Goal: Task Accomplishment & Management: Use online tool/utility

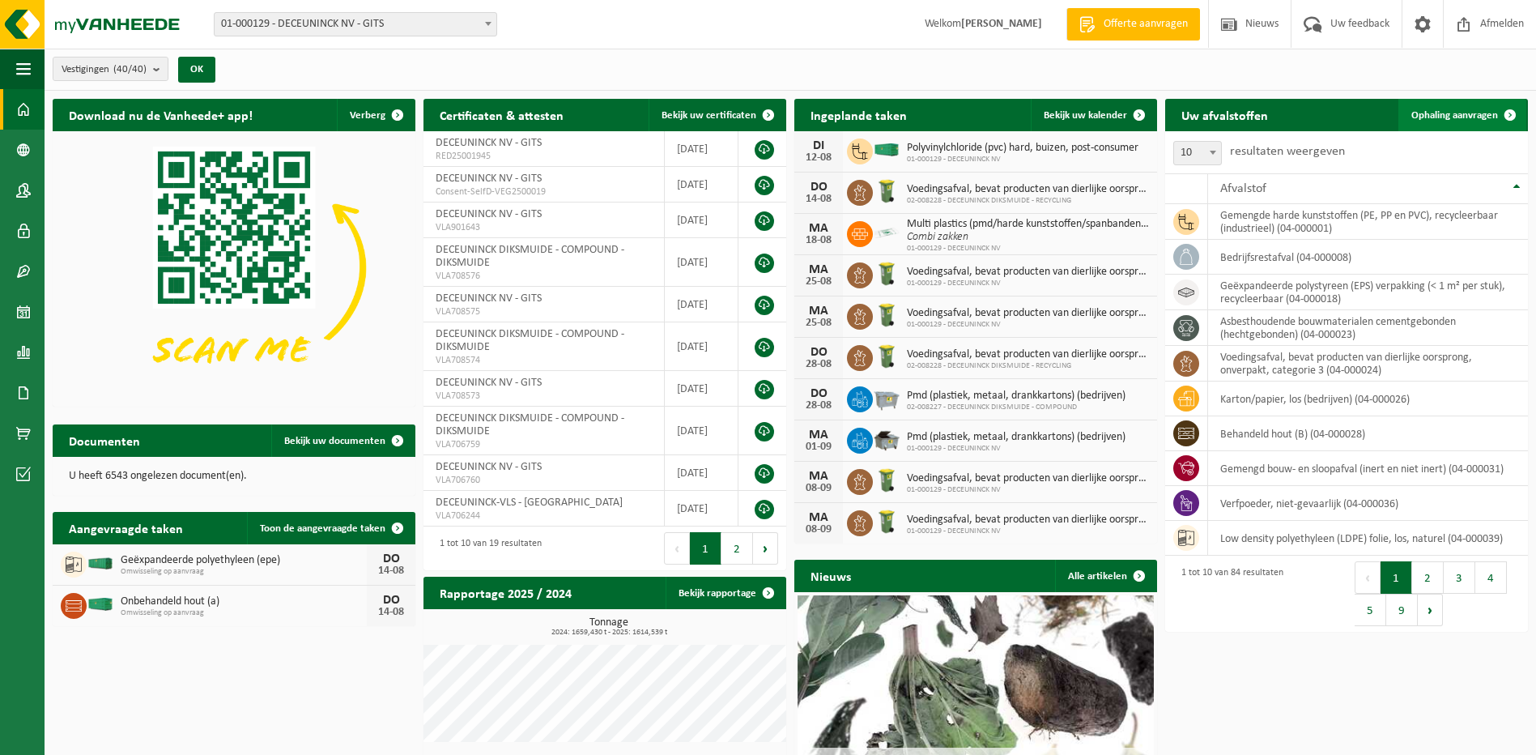
click at [1449, 113] on span "Ophaling aanvragen" at bounding box center [1454, 115] width 87 height 11
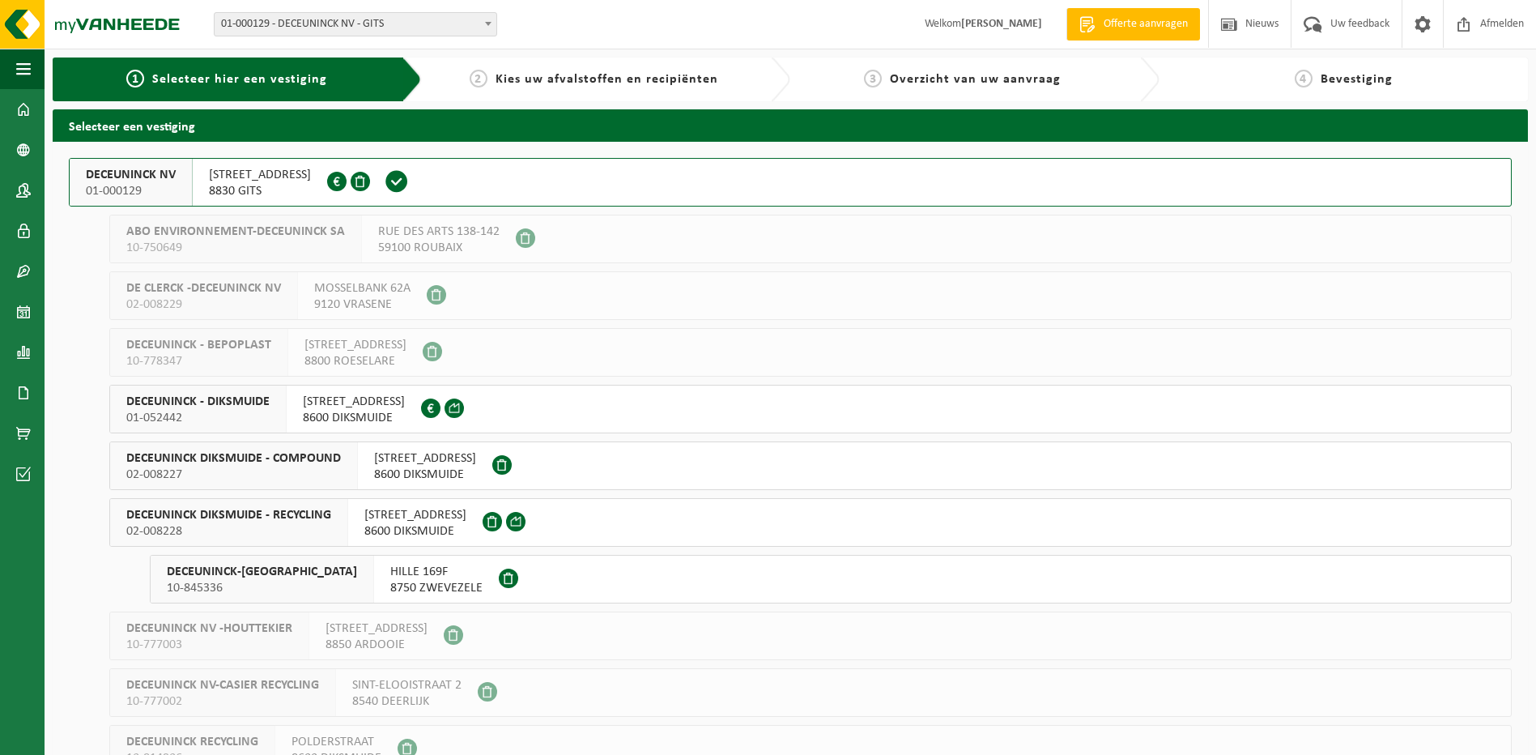
click at [265, 177] on span "BRUGGESTEENWEG 360" at bounding box center [260, 175] width 102 height 16
click at [676, 649] on div "DECEUNINCK NV -HOUTTEKIER 10-777003 DROGENBROODSTRAAT 13 8850 ARDOOIE" at bounding box center [810, 635] width 1402 height 49
click at [95, 38] on img at bounding box center [97, 24] width 194 height 49
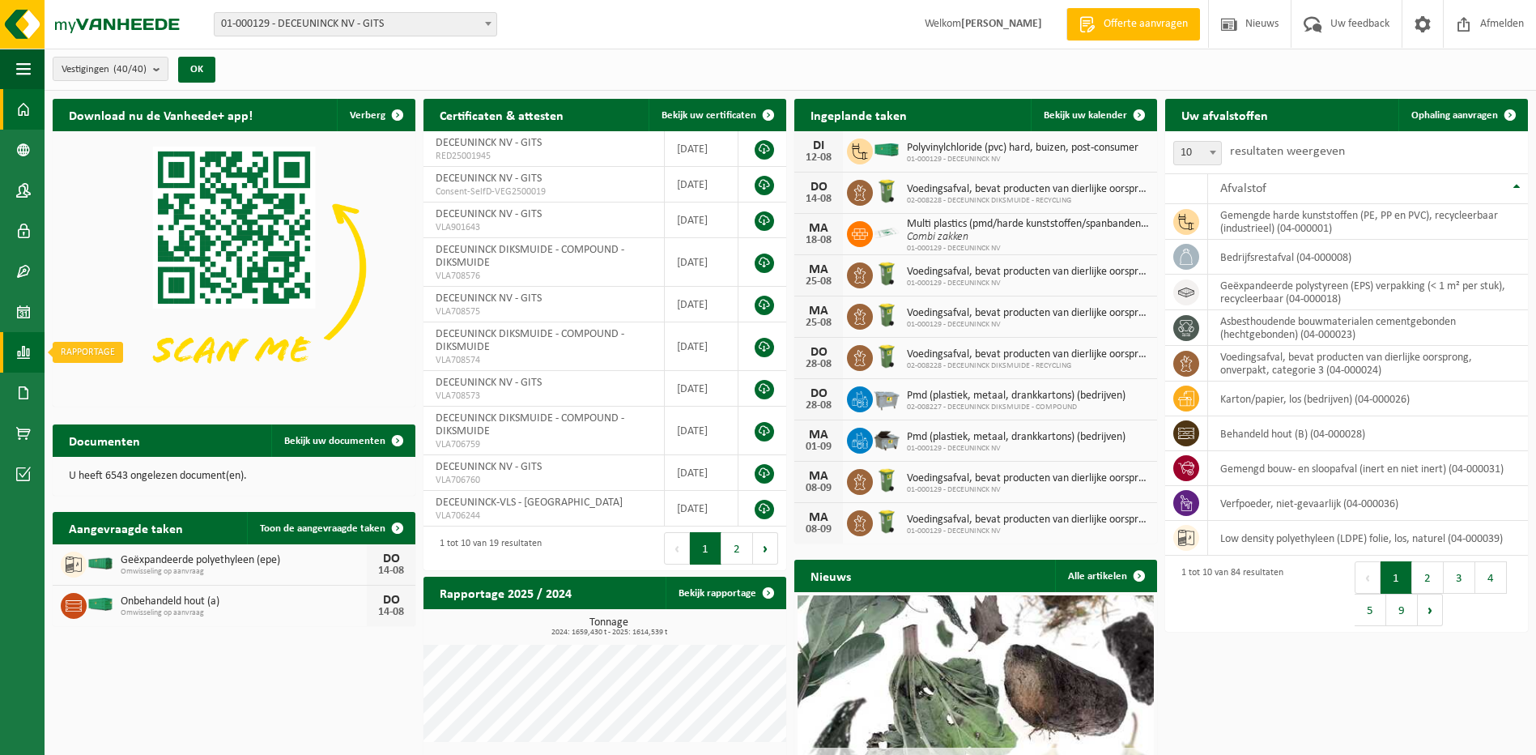
click at [24, 349] on span at bounding box center [23, 352] width 15 height 40
click at [96, 384] on span "In lijstvorm" at bounding box center [122, 387] width 57 height 31
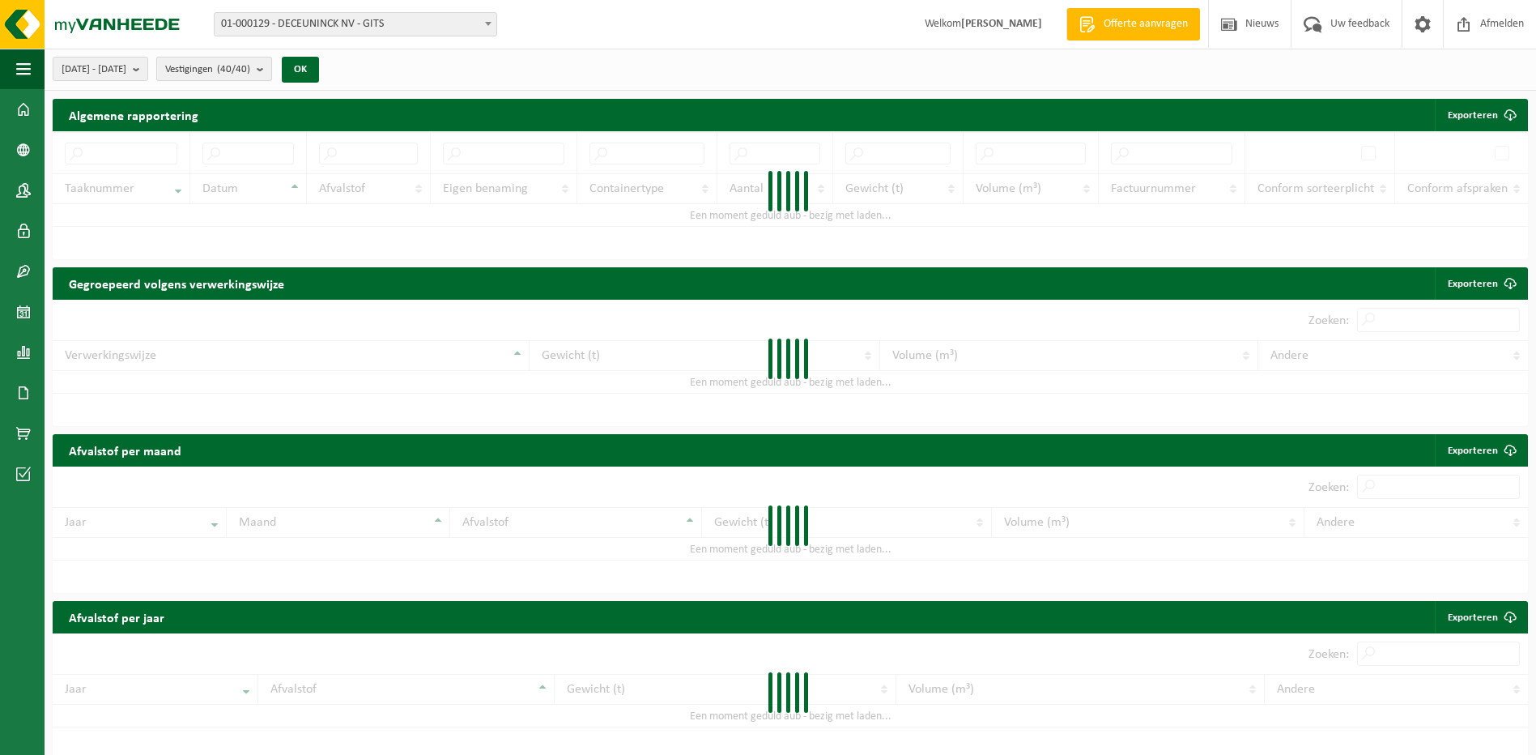
click at [250, 68] on count "(40/40)" at bounding box center [233, 69] width 33 height 11
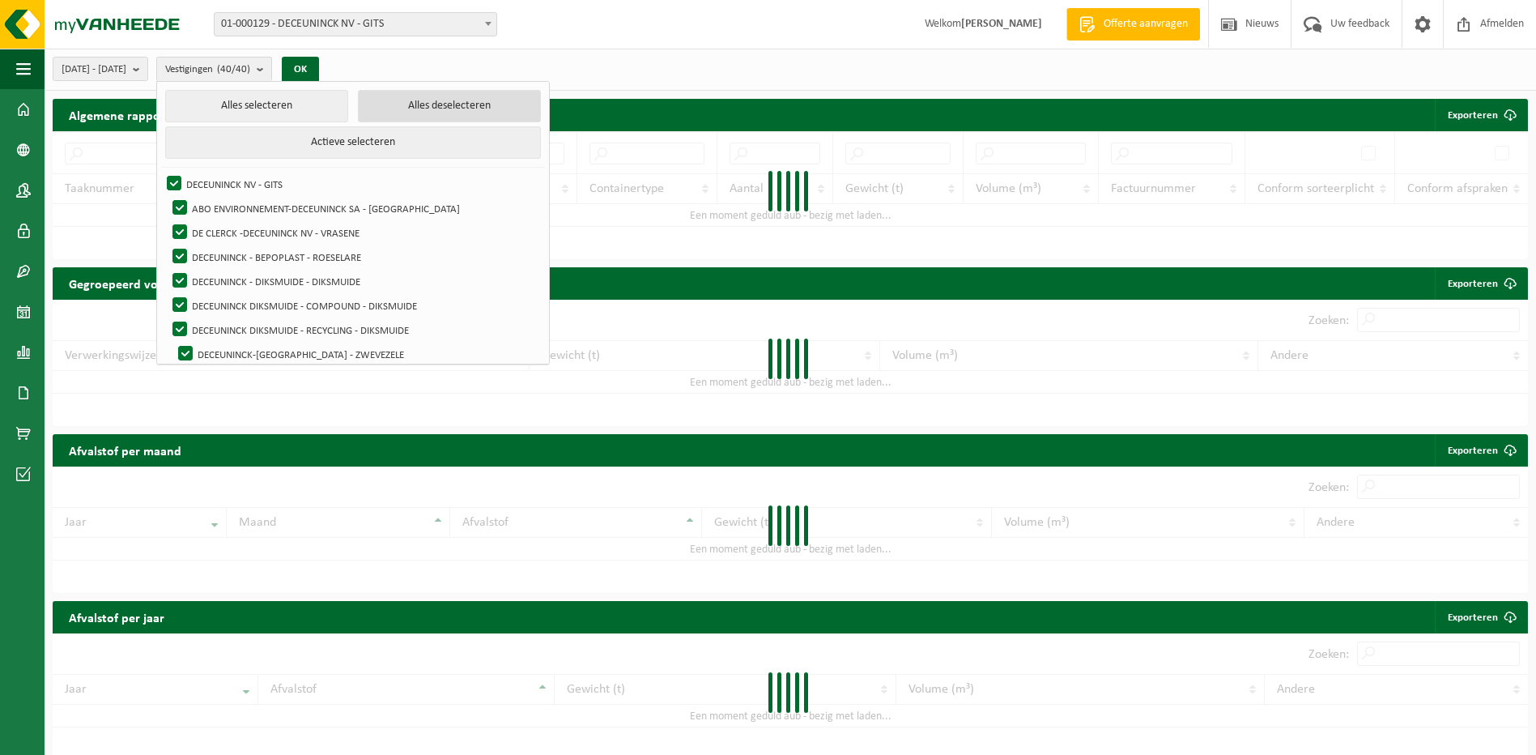
click at [440, 102] on button "Alles deselecteren" at bounding box center [449, 106] width 183 height 32
checkbox input "false"
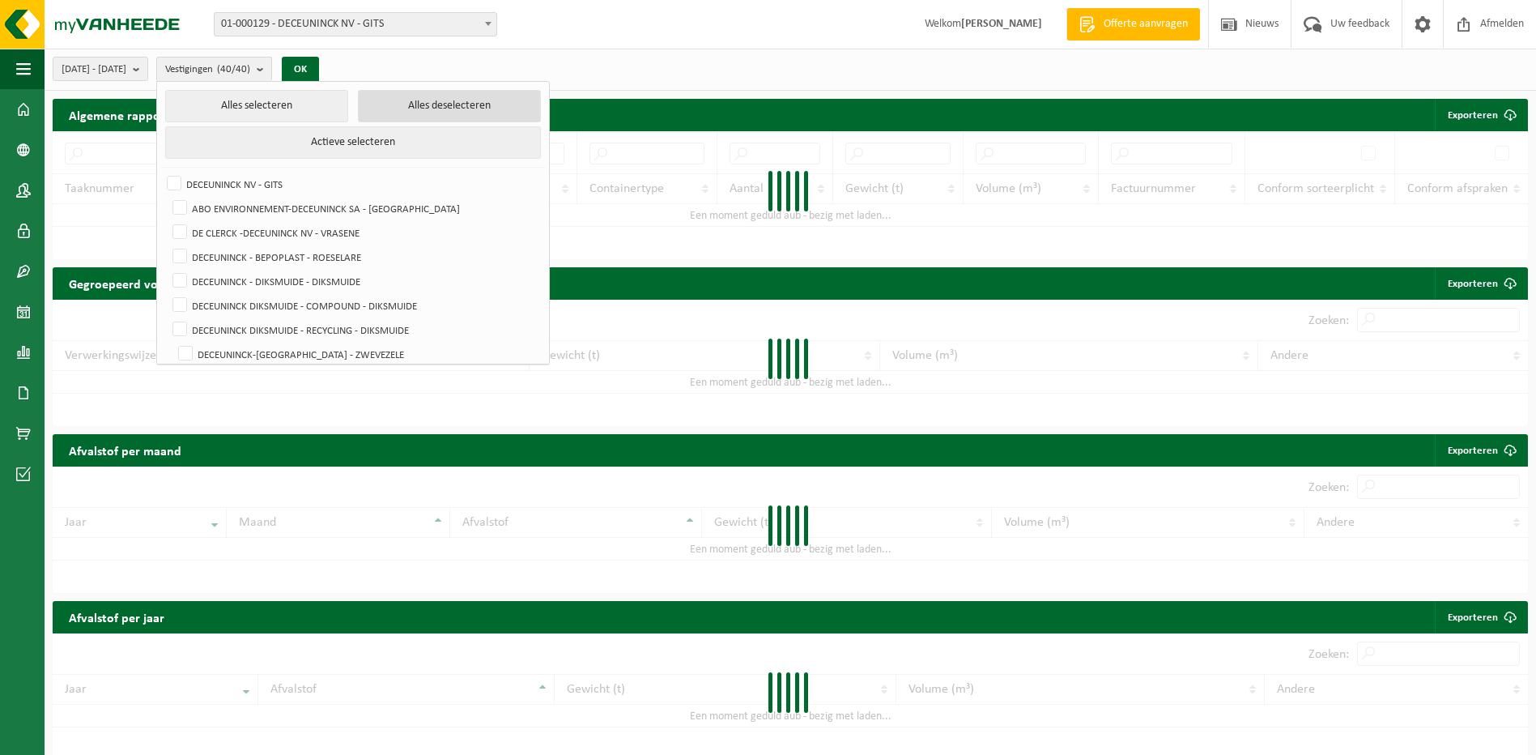
checkbox input "false"
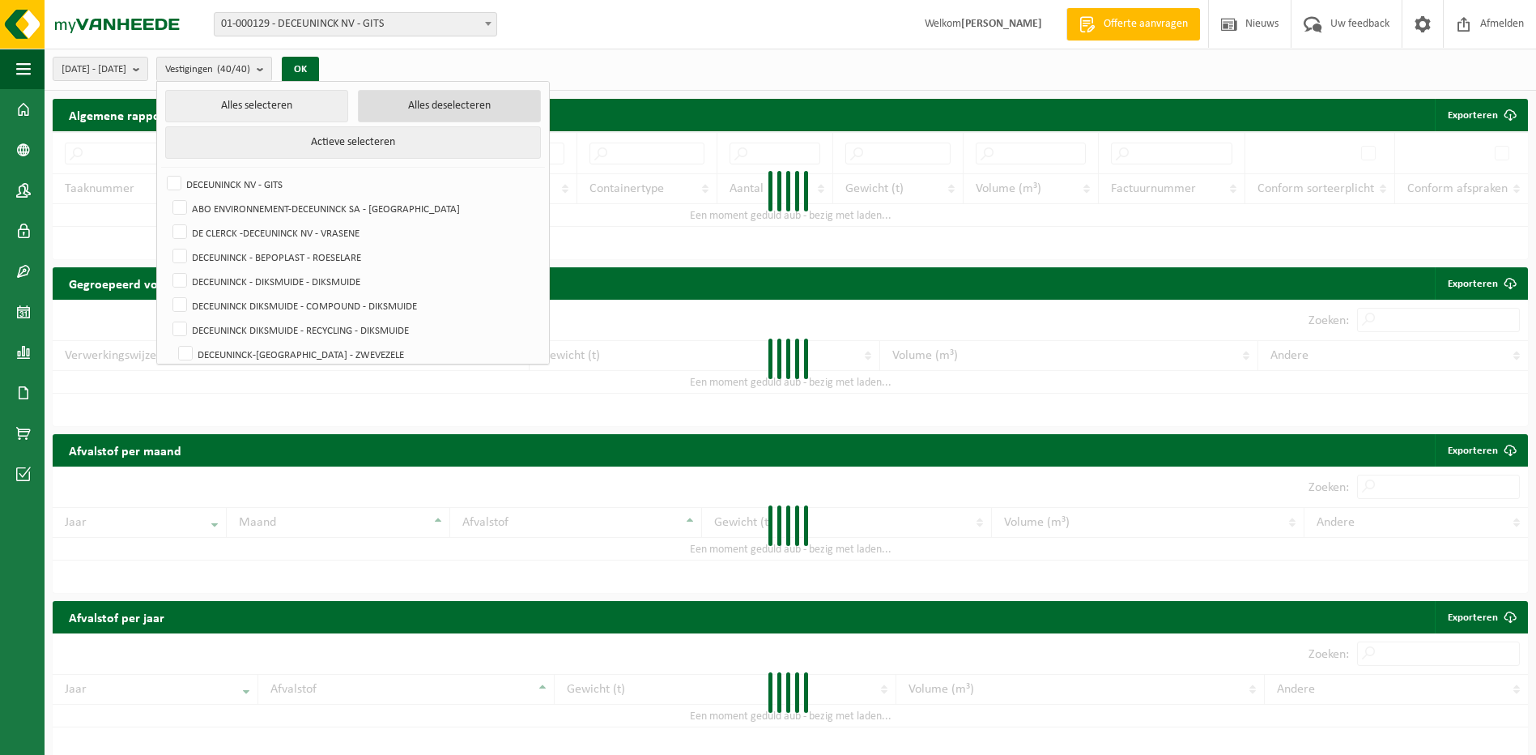
checkbox input "false"
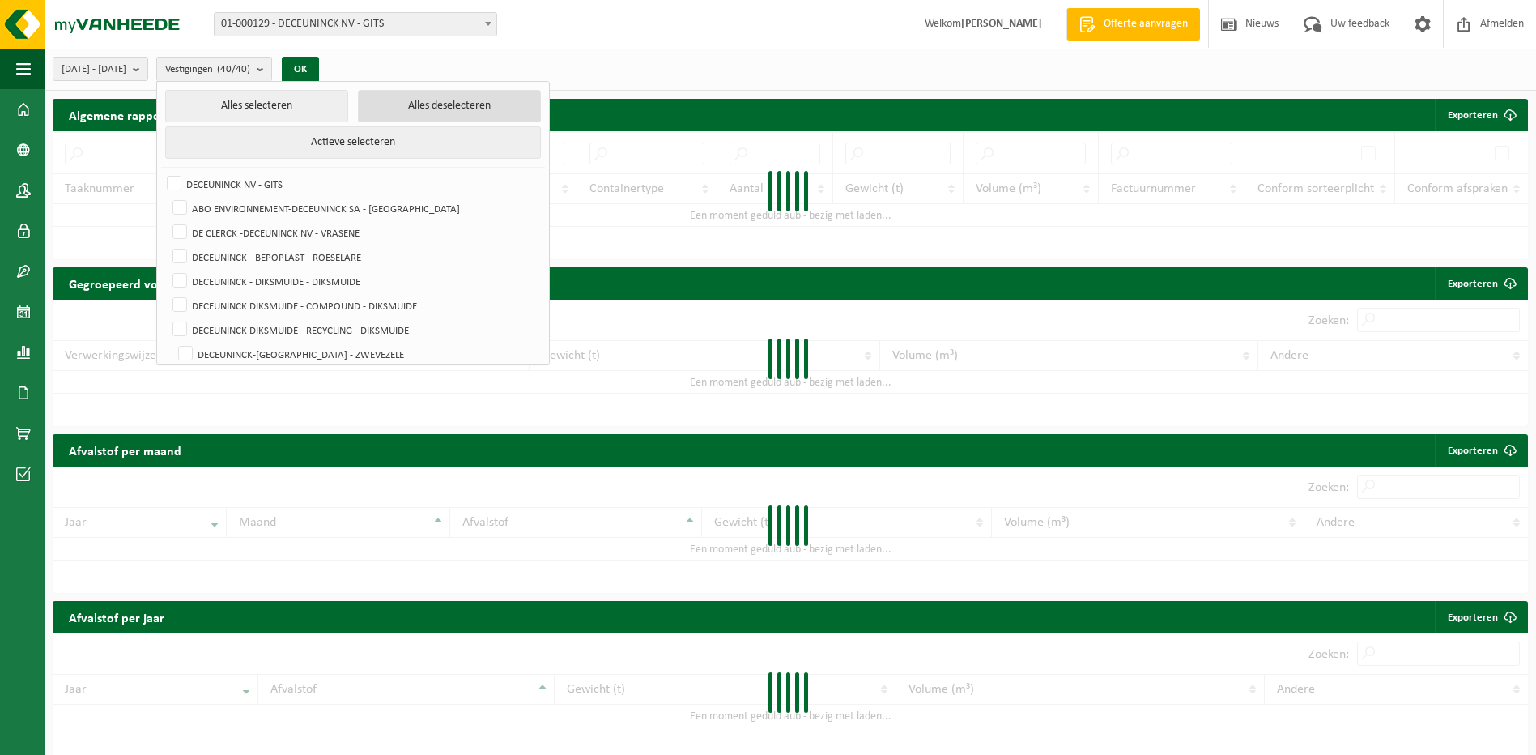
checkbox input "false"
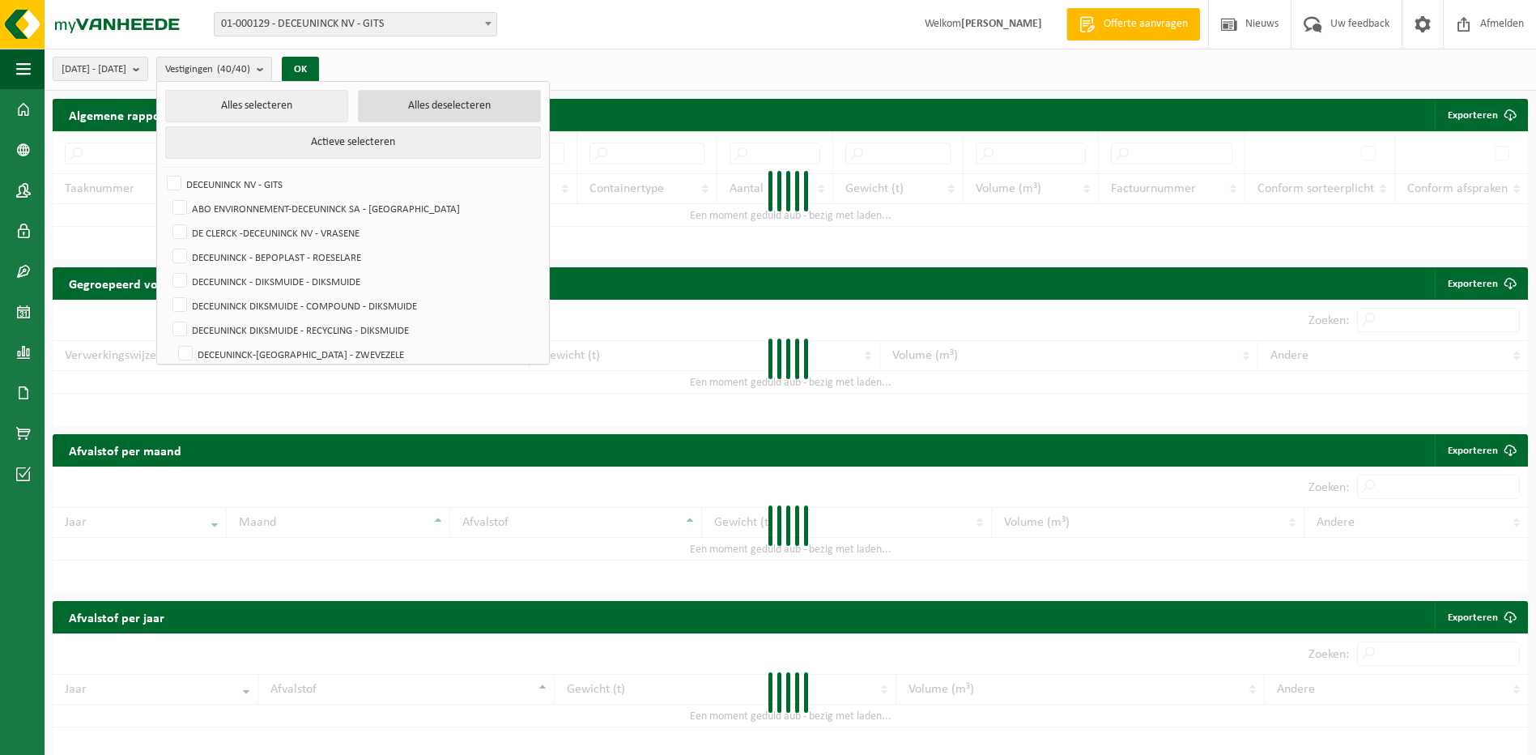
checkbox input "false"
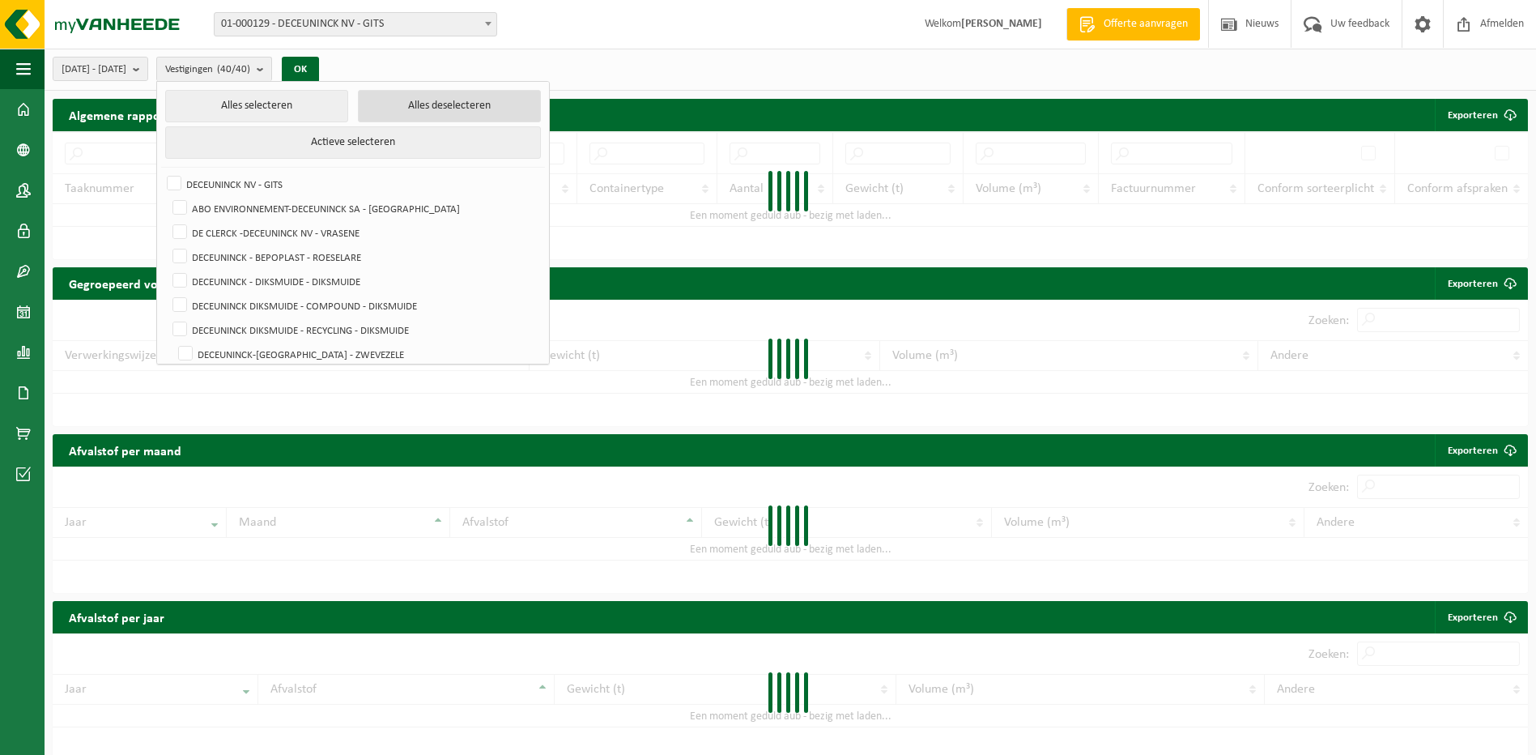
checkbox input "false"
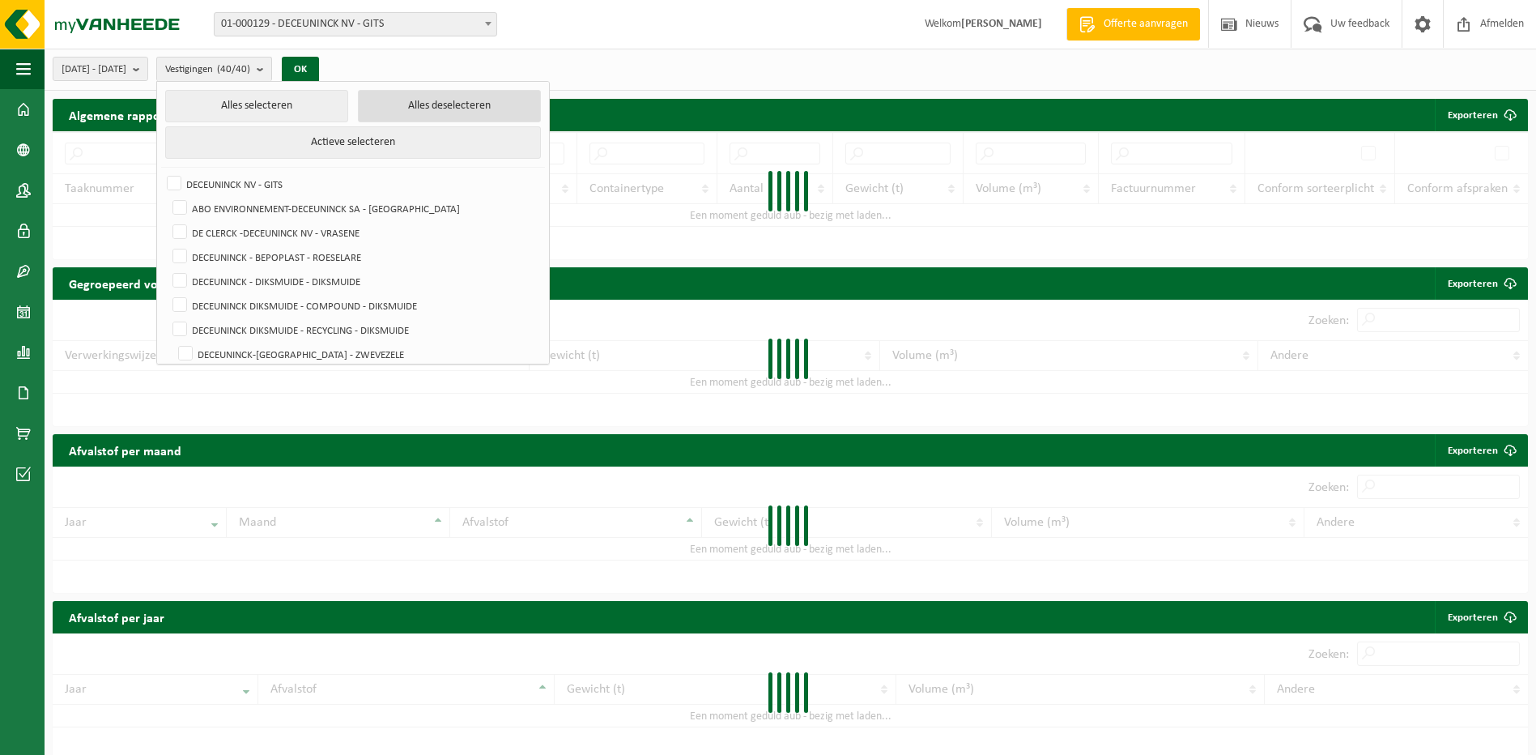
checkbox input "false"
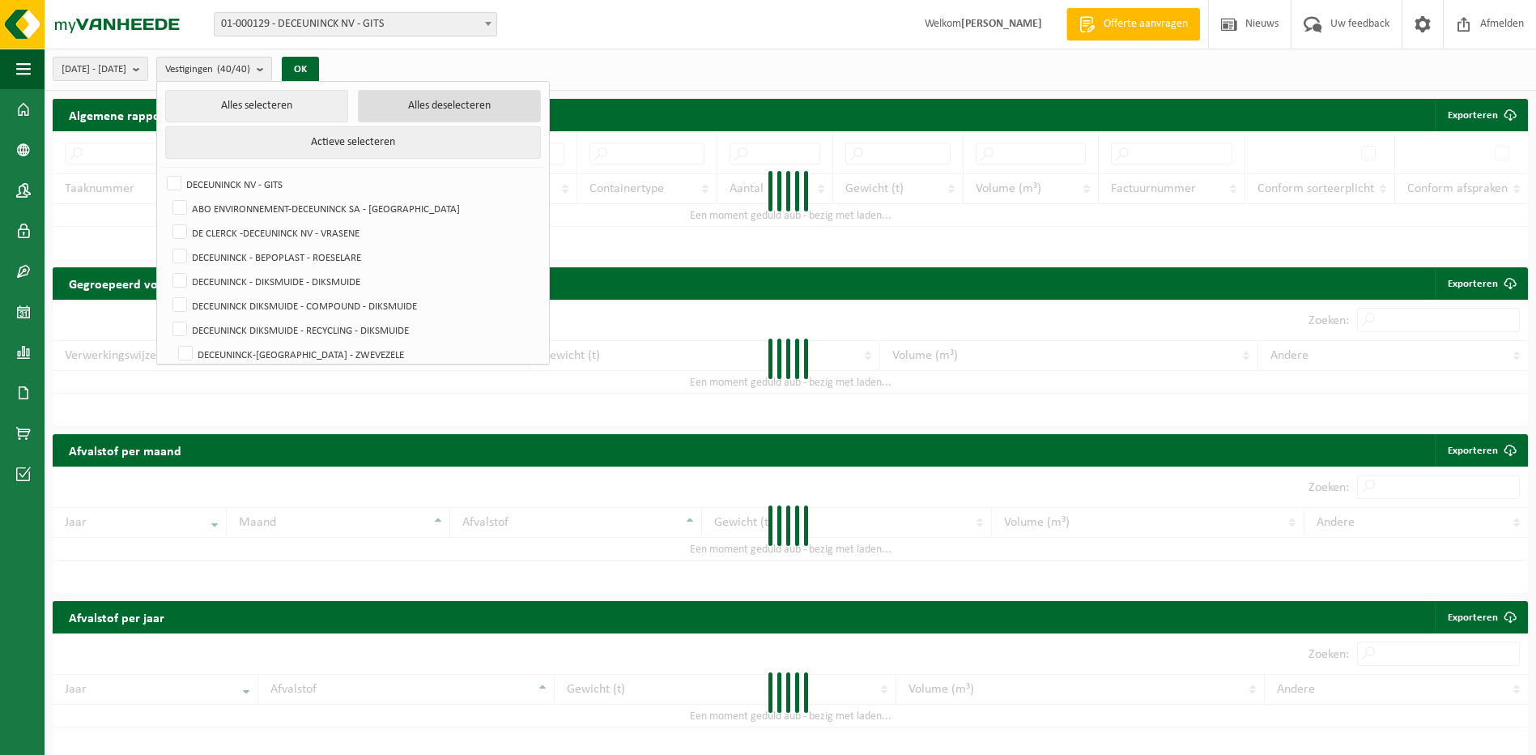
checkbox input "false"
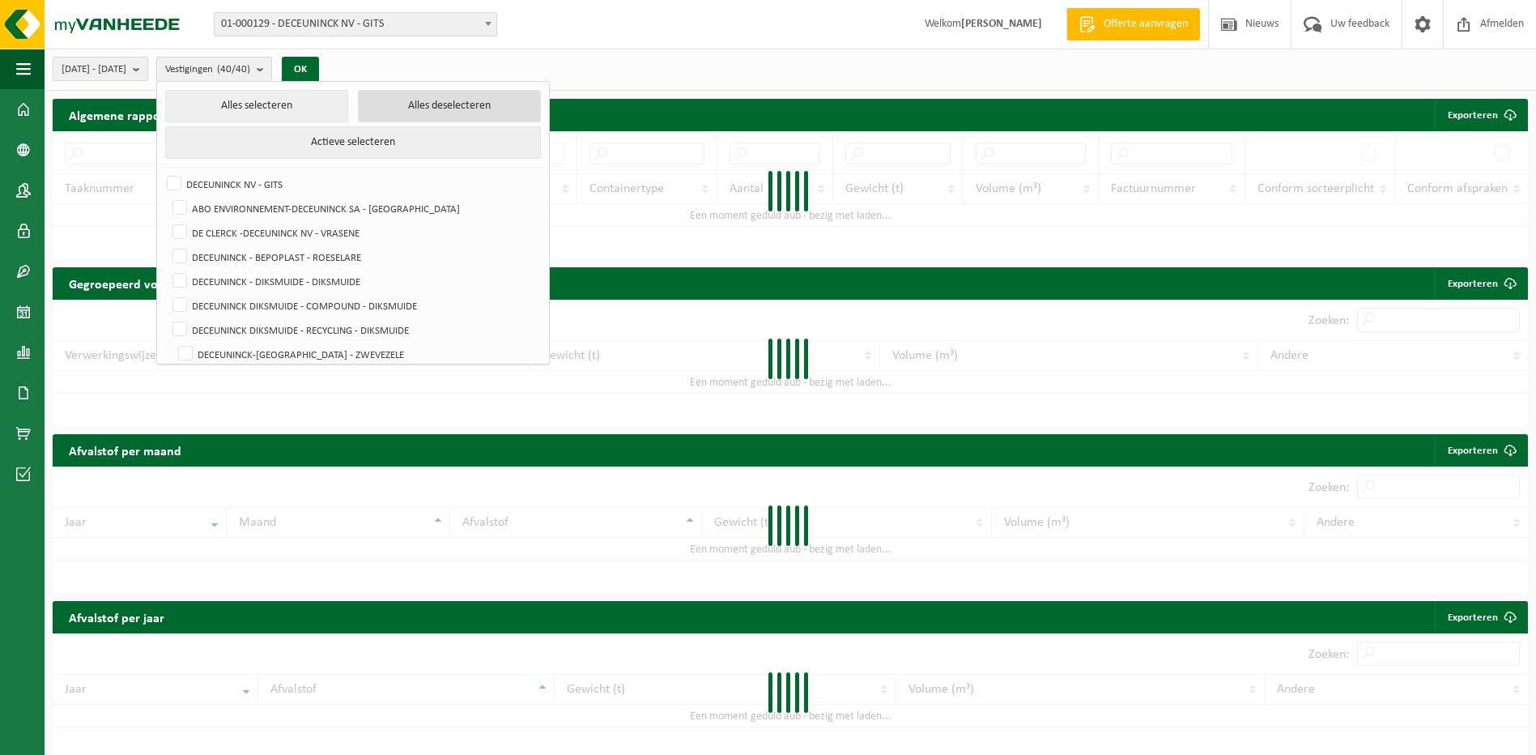
checkbox input "false"
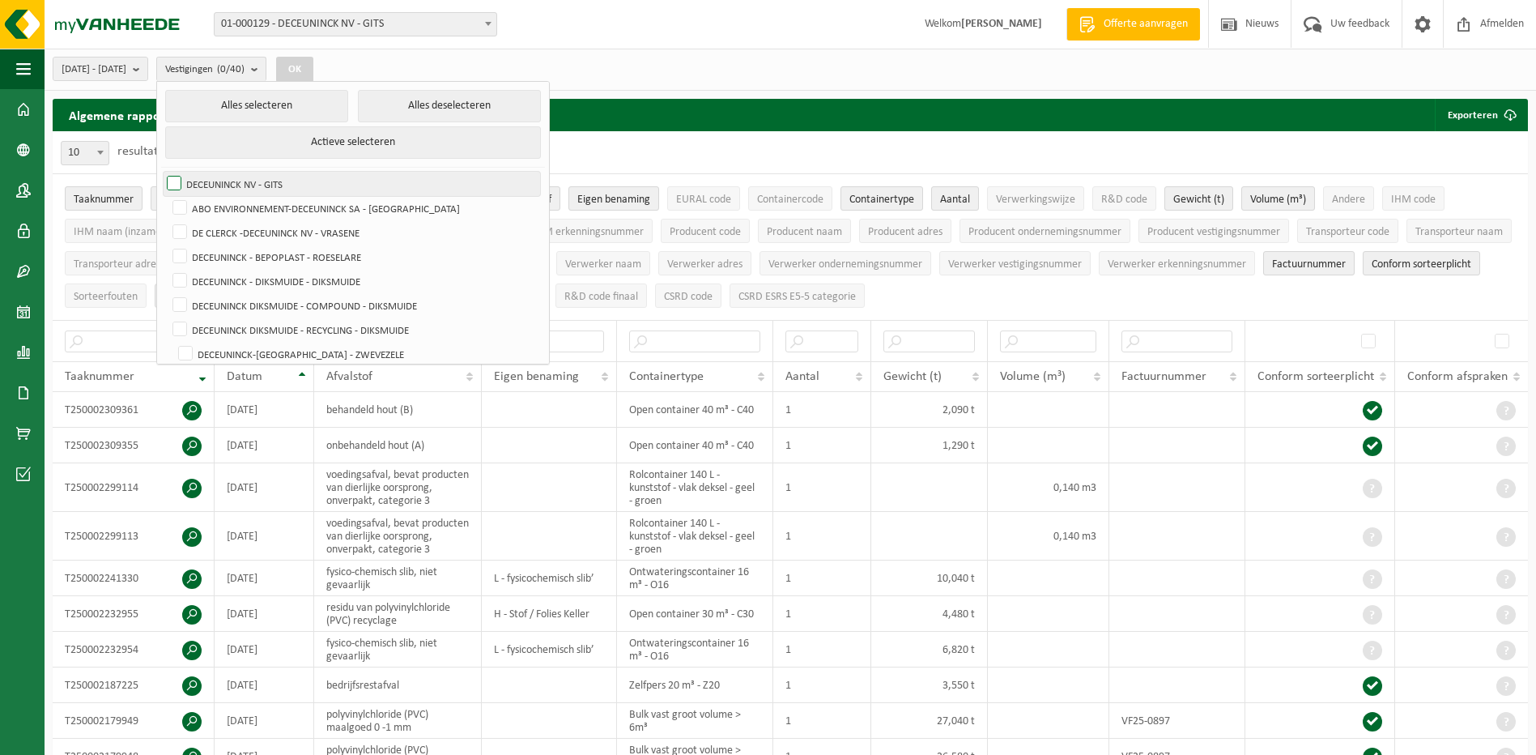
click at [271, 179] on label "DECEUNINCK NV - GITS" at bounding box center [352, 184] width 377 height 24
click at [161, 172] on input "DECEUNINCK NV - GITS" at bounding box center [160, 171] width 1 height 1
checkbox input "true"
click at [313, 66] on button "OK" at bounding box center [294, 70] width 37 height 26
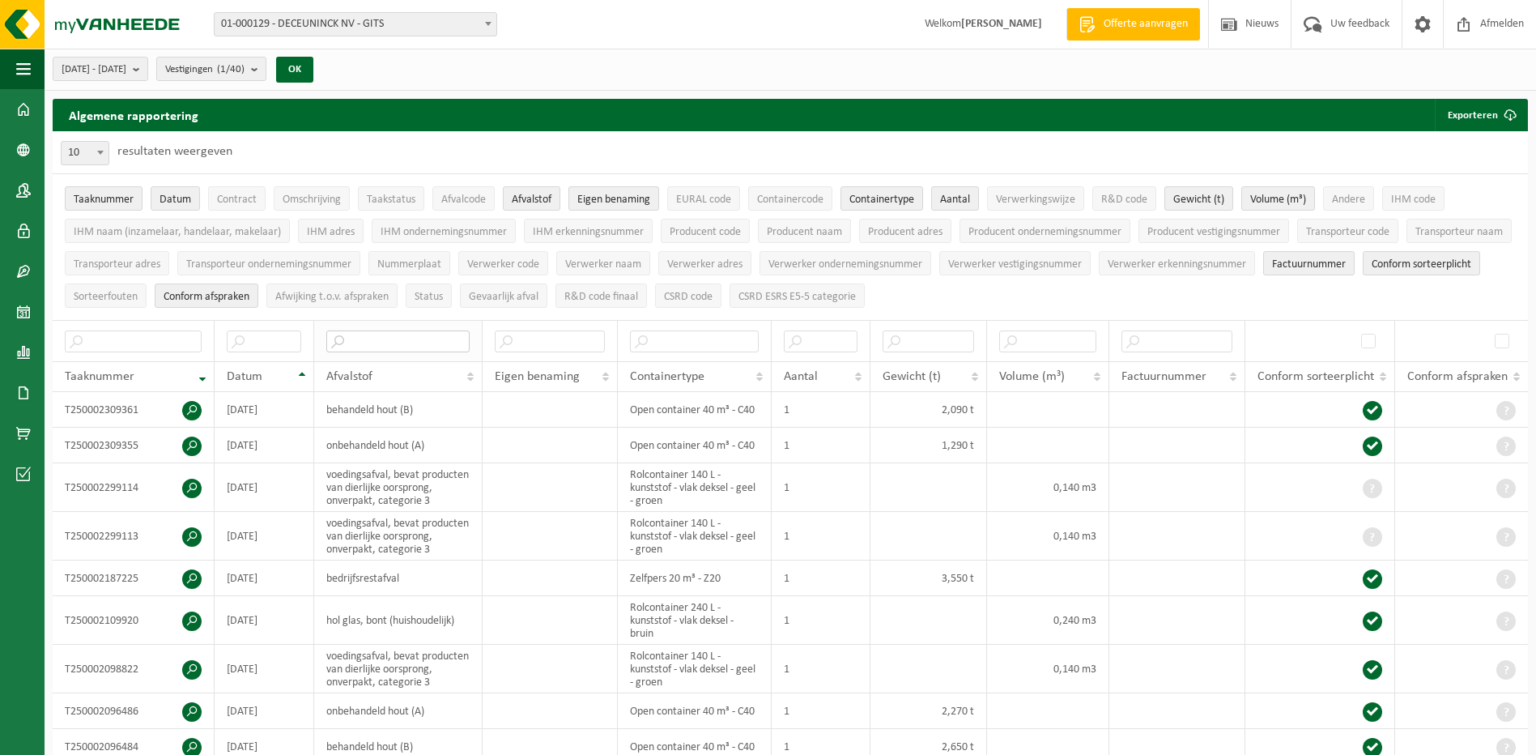
click at [423, 343] on input "text" at bounding box center [397, 341] width 143 height 22
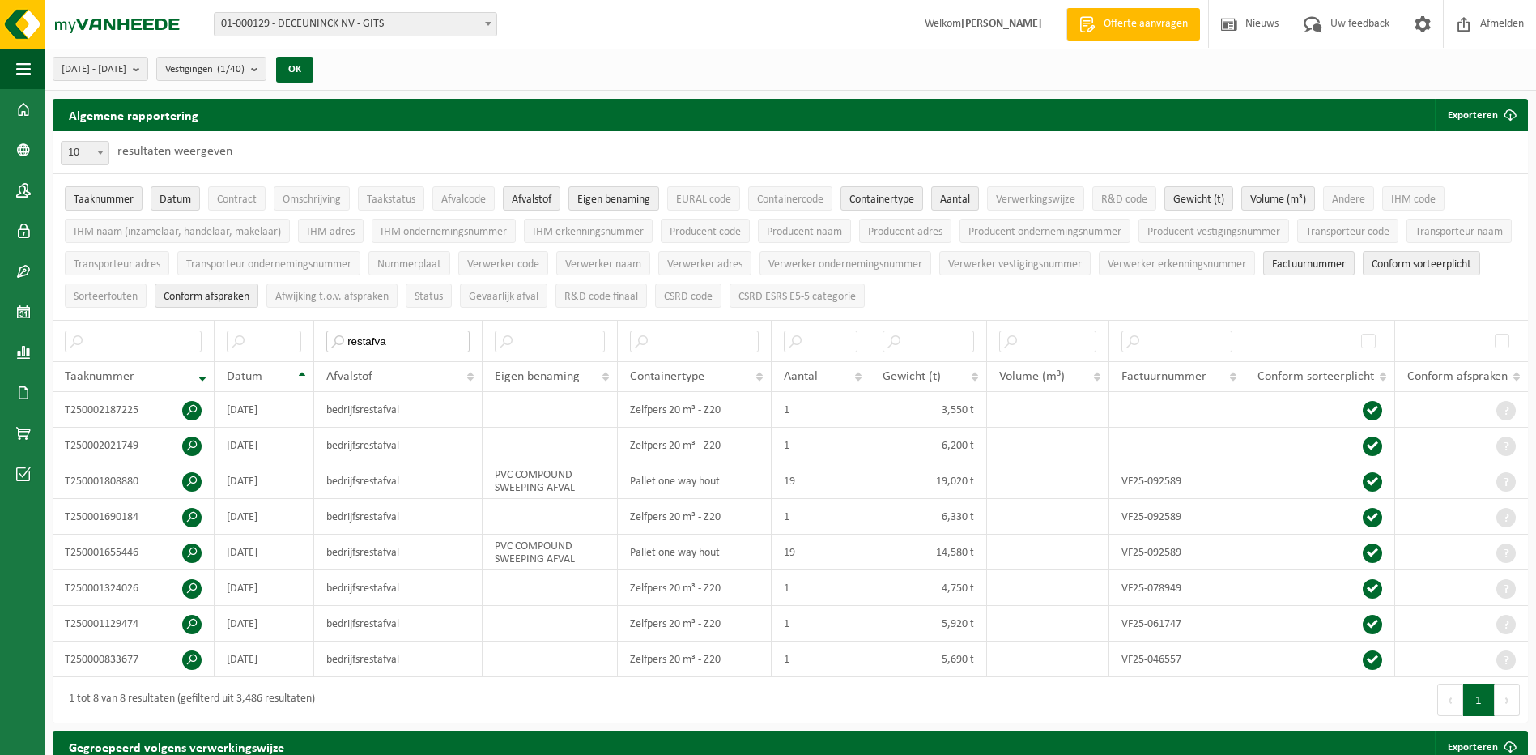
type input "restafva"
